Goal: Information Seeking & Learning: Stay updated

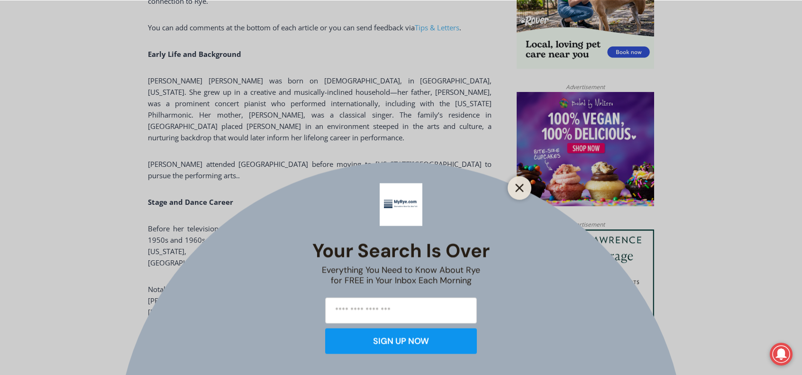
click at [519, 186] on icon "Close" at bounding box center [519, 187] width 9 height 9
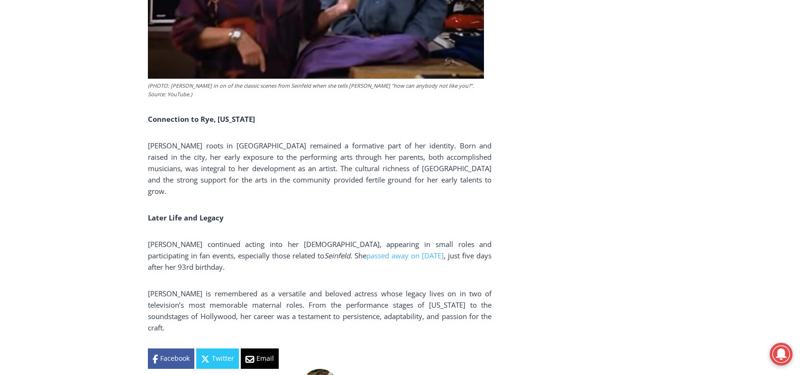
scroll to position [1687, 0]
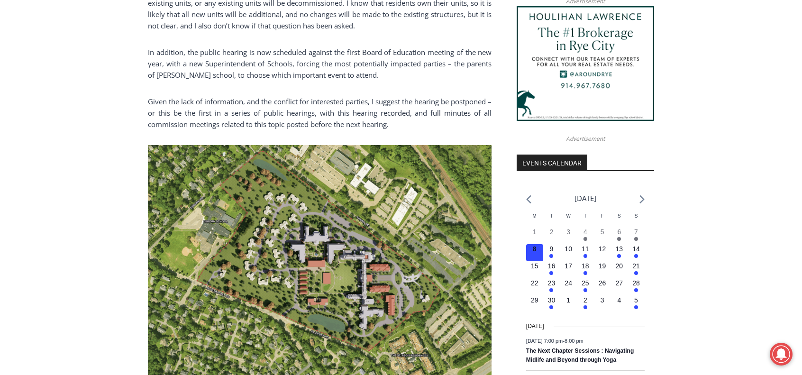
scroll to position [976, 0]
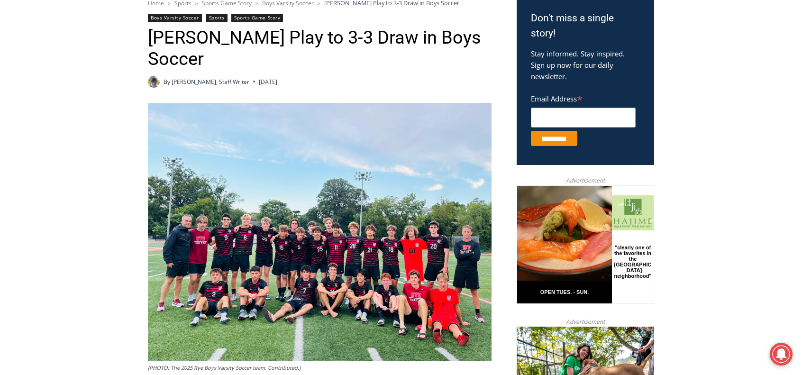
scroll to position [313, 0]
